Goal: Task Accomplishment & Management: Manage account settings

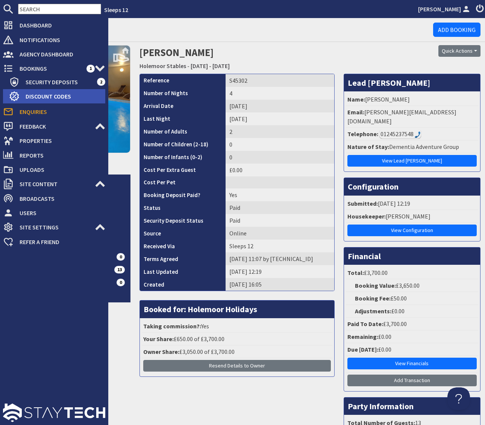
click at [58, 94] on span "Discount Codes" at bounding box center [63, 96] width 86 height 12
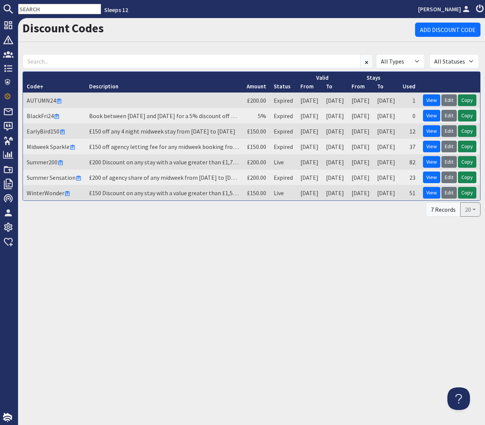
click at [161, 162] on td "£200 Discount on any stay with a value greater than £1,750, discount to be take…" at bounding box center [164, 161] width 158 height 15
click at [172, 162] on td "£200 Discount on any stay with a value greater than £1,750, discount to be take…" at bounding box center [164, 161] width 158 height 15
click at [179, 162] on td "£200 Discount on any stay with a value greater than £1,750, discount to be take…" at bounding box center [164, 161] width 158 height 15
click at [434, 162] on link "View" at bounding box center [431, 162] width 17 height 12
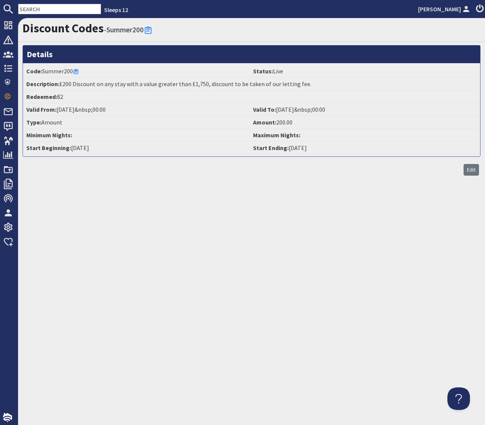
click at [168, 105] on li "Valid From: [DATE]&nbsp;00:00" at bounding box center [138, 109] width 227 height 13
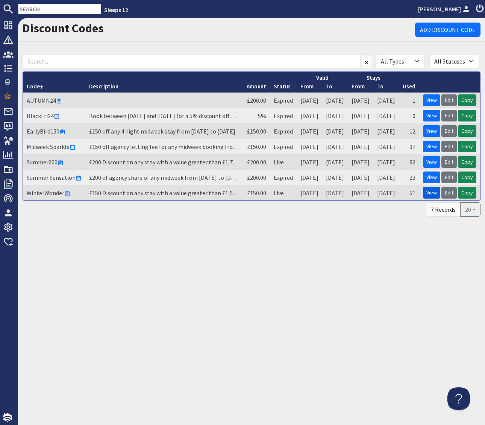
click at [430, 193] on link "View" at bounding box center [431, 193] width 17 height 12
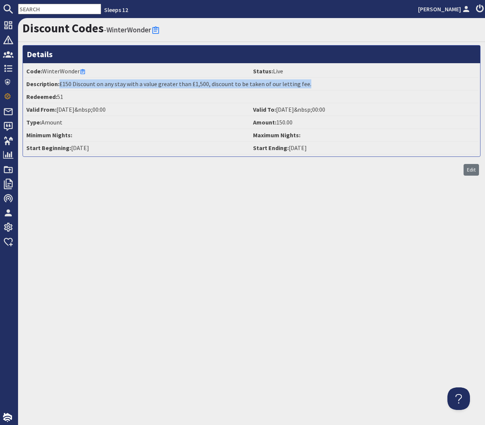
drag, startPoint x: 59, startPoint y: 83, endPoint x: 319, endPoint y: 87, distance: 259.9
click at [319, 87] on li "Description: £150 Discount on any stay with a value greater than £1,500, discou…" at bounding box center [252, 84] width 454 height 13
copy li "£150 Discount on any stay with a value greater than £1,500, discount to be take…"
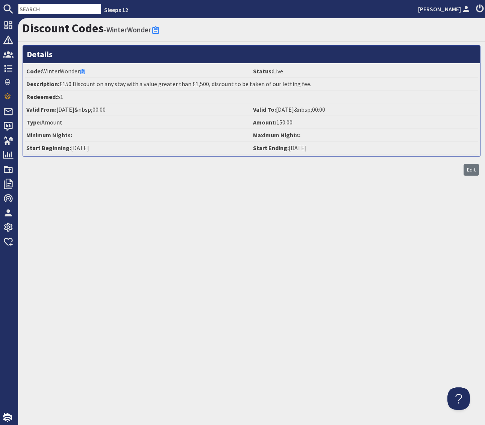
click at [33, 7] on input "text" at bounding box center [59, 9] width 83 height 11
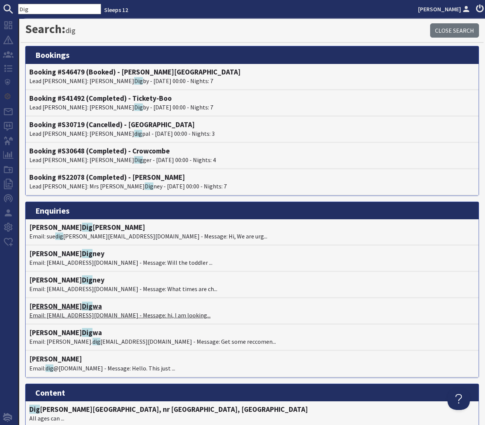
type input "Dig"
